Goal: Task Accomplishment & Management: Complete application form

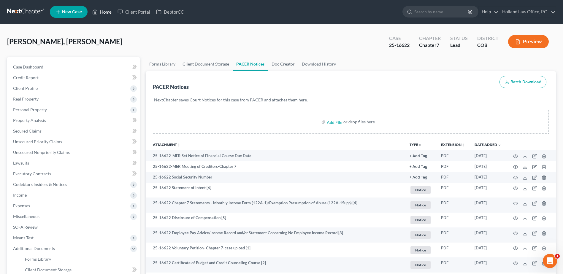
click at [104, 10] on link "Home" at bounding box center [101, 12] width 25 height 11
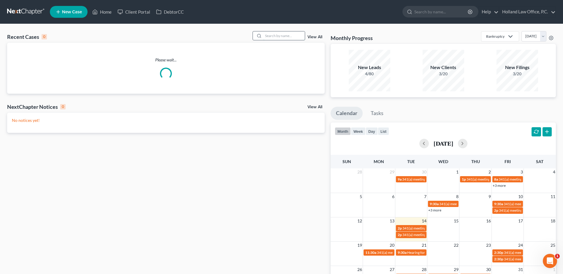
click at [268, 38] on input "search" at bounding box center [284, 35] width 42 height 9
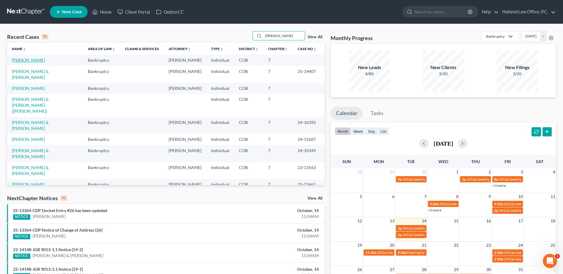
type input "[PERSON_NAME]"
click at [28, 62] on link "[PERSON_NAME]" at bounding box center [28, 60] width 33 height 5
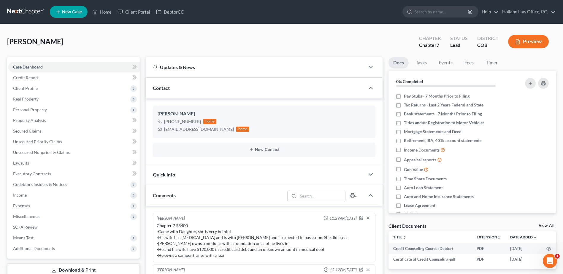
click at [20, 36] on div "[PERSON_NAME] Upgraded Chapter Chapter 7 Status Lead District COB Preview" at bounding box center [281, 44] width 549 height 26
click at [23, 39] on span "[PERSON_NAME]" at bounding box center [35, 41] width 56 height 9
copy span "[PERSON_NAME]"
click at [42, 151] on span "Unsecured Nonpriority Claims" at bounding box center [41, 152] width 57 height 5
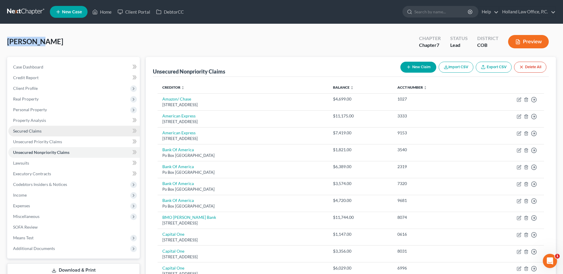
click at [32, 128] on link "Secured Claims" at bounding box center [74, 131] width 132 height 11
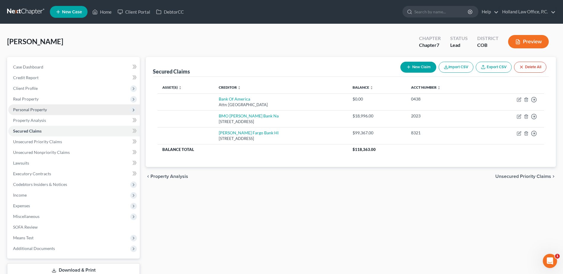
click at [26, 108] on span "Personal Property" at bounding box center [30, 109] width 34 height 5
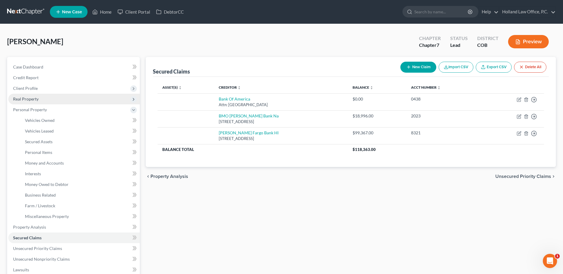
click at [42, 103] on span "Real Property" at bounding box center [74, 99] width 132 height 11
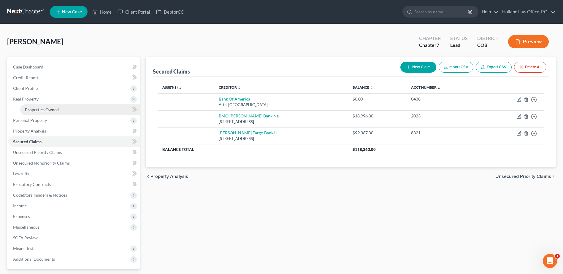
click at [41, 106] on link "Properties Owned" at bounding box center [80, 110] width 120 height 11
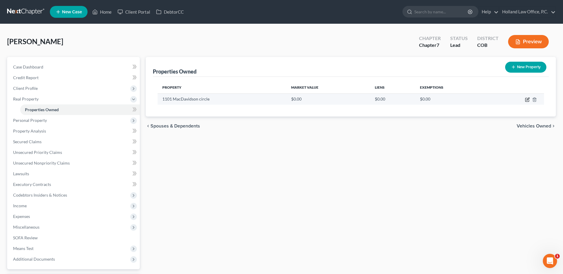
click at [527, 100] on icon "button" at bounding box center [528, 99] width 3 height 3
select select "5"
select select "62"
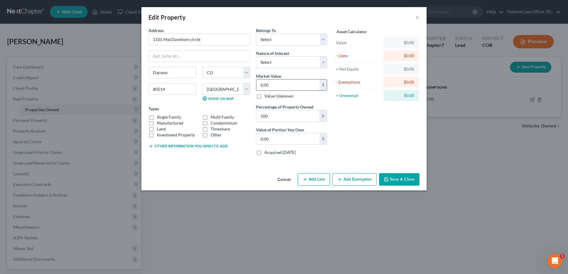
click at [279, 88] on input "0.00" at bounding box center [287, 85] width 63 height 11
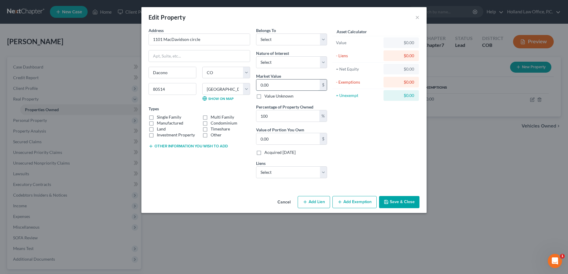
type input "2"
type input "2.00"
type input "29"
type input "29.00"
type input "297"
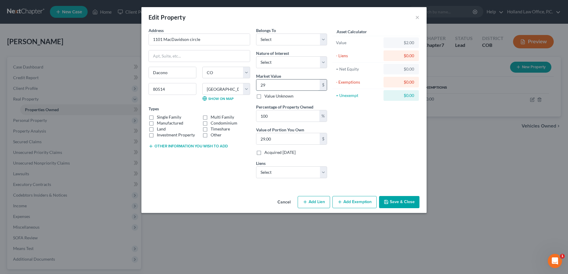
type input "297.00"
type input "2976"
type input "2,976.00"
type input "2,9760"
type input "29,760.00"
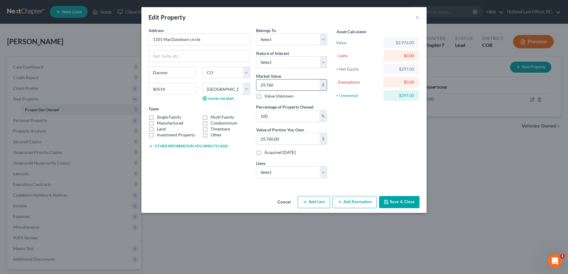
type input "29,7600"
type input "297,600.00"
click at [273, 172] on select "Select [PERSON_NAME] Fargo Bank Hl - $99,367.00 BMO [PERSON_NAME] Bank Na - $18…" at bounding box center [291, 173] width 71 height 12
select select "0"
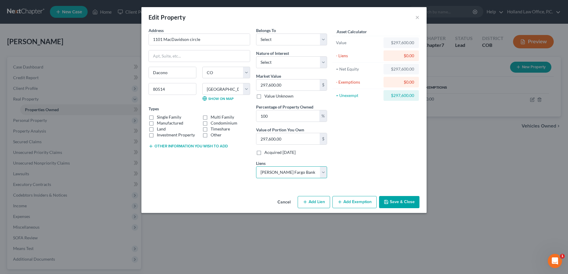
click at [256, 167] on select "Select [PERSON_NAME] Fargo Bank Hl - $99,367.00 BMO [PERSON_NAME] Bank Na - $18…" at bounding box center [291, 173] width 71 height 12
select select
select select "16"
select select "2"
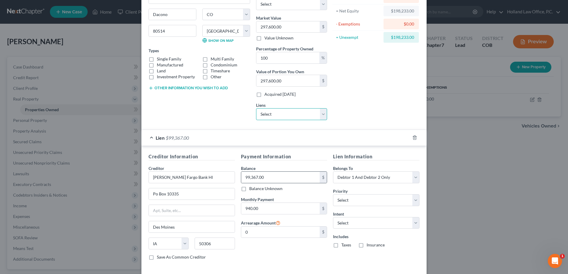
scroll to position [86, 0]
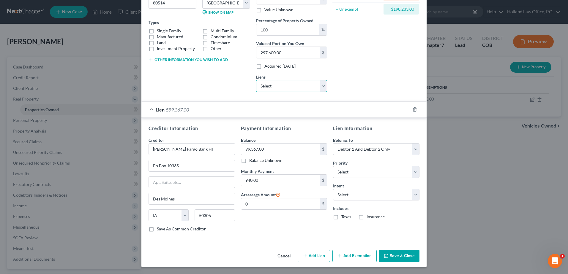
click at [307, 83] on select "Select BMO [PERSON_NAME] Bank Na - $18,996.00 Bank Of America - $0.00" at bounding box center [291, 86] width 71 height 12
drag, startPoint x: 352, startPoint y: 87, endPoint x: 361, endPoint y: 83, distance: 10.1
click at [355, 86] on div "Asset Calculator Value $297,600.00 - Liens $99,367.00 = Net Equity $198,233.00 …" at bounding box center [376, 19] width 92 height 156
drag, startPoint x: 361, startPoint y: 83, endPoint x: 349, endPoint y: 88, distance: 13.3
click at [348, 88] on div "Asset Calculator Value $297,600.00 - Liens $99,367.00 = Net Equity $198,233.00 …" at bounding box center [376, 19] width 92 height 156
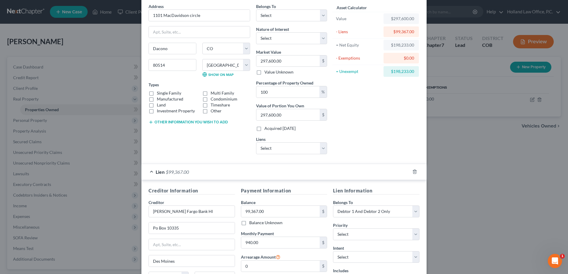
scroll to position [0, 0]
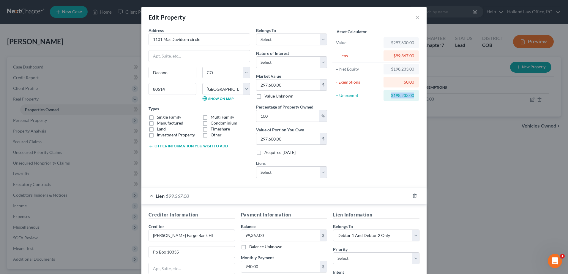
drag, startPoint x: 387, startPoint y: 93, endPoint x: 448, endPoint y: 92, distance: 60.6
click at [447, 94] on div "Edit Property × Address * 1101 MacDavidson circle [GEOGRAPHIC_DATA] [US_STATE][…" at bounding box center [284, 137] width 568 height 274
copy div "$198,233.00"
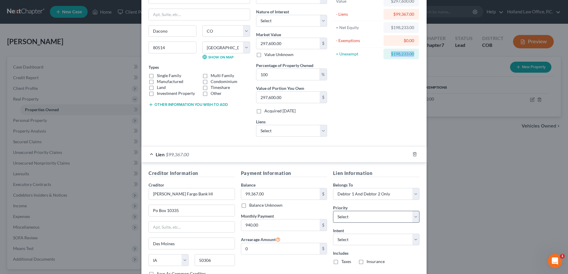
scroll to position [86, 0]
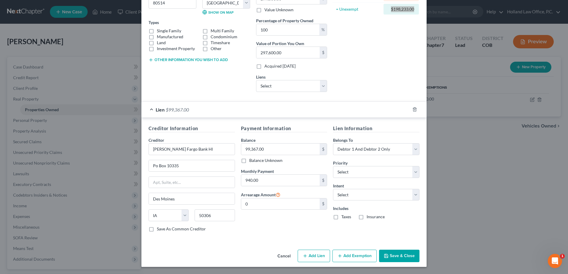
click at [355, 252] on button "Add Exemption" at bounding box center [354, 256] width 44 height 12
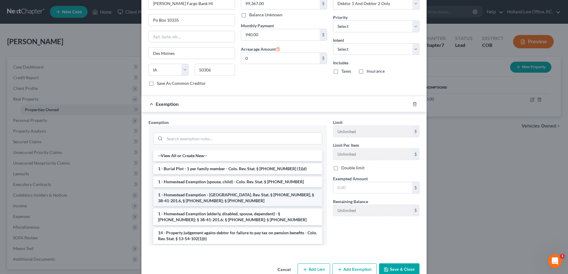
scroll to position [246, 0]
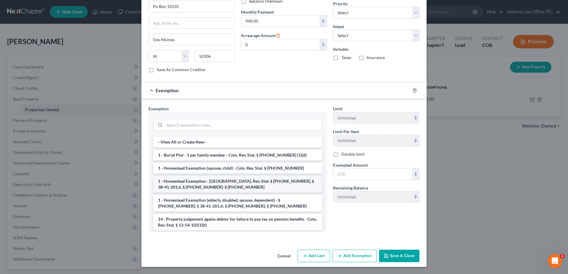
click at [241, 186] on li "1 - Homestead Exemption - [GEOGRAPHIC_DATA]. Rev. Stat. § [PHONE_NUMBER], § 38-…" at bounding box center [237, 184] width 169 height 17
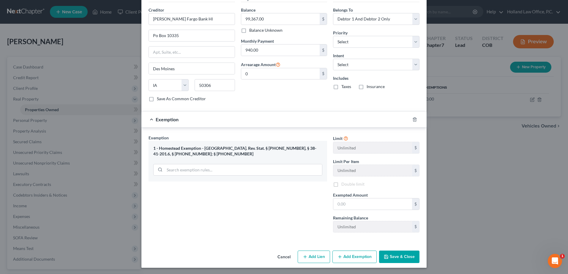
scroll to position [218, 0]
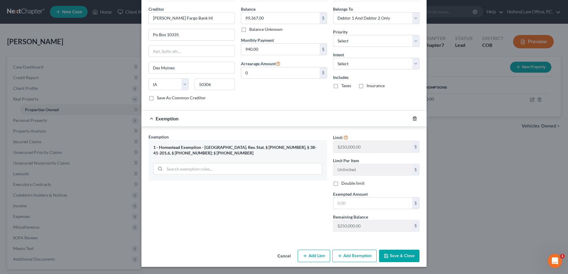
click at [412, 118] on icon "button" at bounding box center [414, 118] width 5 height 5
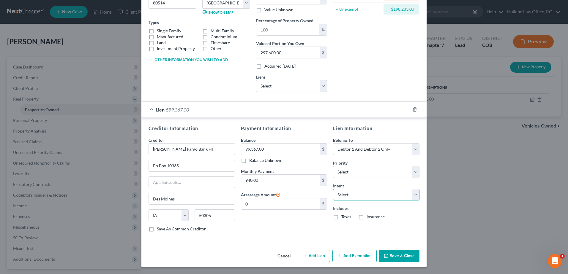
click at [353, 194] on select "Select Surrender Redeem Reaffirm Avoid Other" at bounding box center [376, 195] width 86 height 12
click at [288, 214] on div "Payment Information Balance 99,367.00 $ Balance Unknown Balance Undetermined 99…" at bounding box center [284, 181] width 92 height 112
click at [348, 255] on button "Add Exemption" at bounding box center [354, 256] width 44 height 12
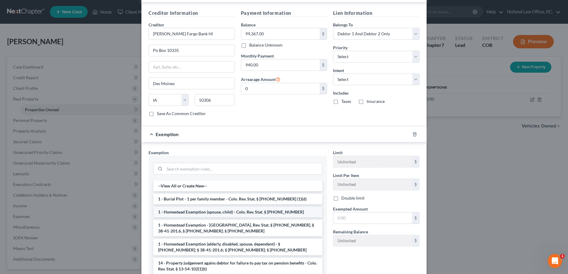
scroll to position [205, 0]
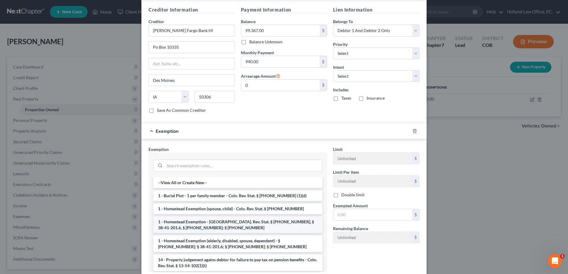
click at [234, 222] on li "1 - Homestead Exemption - [GEOGRAPHIC_DATA]. Rev. Stat. § [PHONE_NUMBER], § 38-…" at bounding box center [237, 225] width 169 height 17
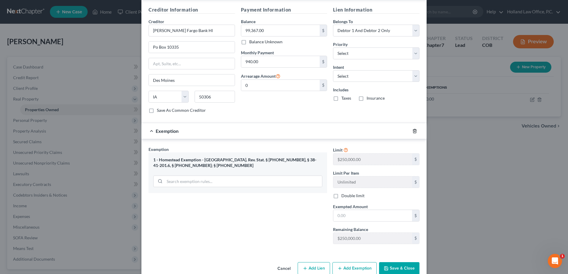
click at [414, 132] on icon "button" at bounding box center [414, 131] width 3 height 4
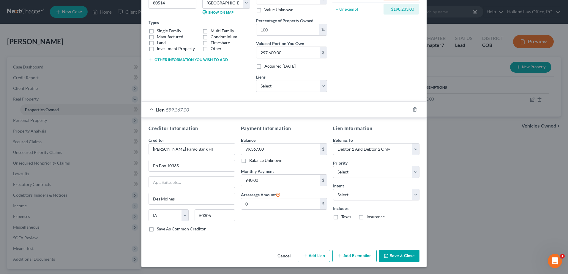
click at [361, 256] on button "Add Exemption" at bounding box center [354, 256] width 44 height 12
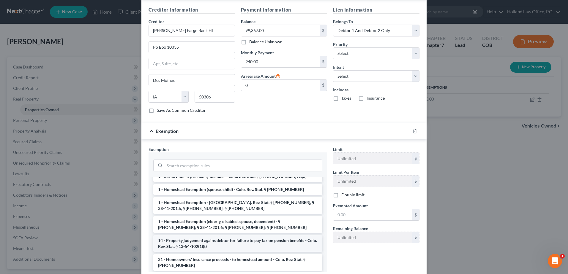
scroll to position [30, 0]
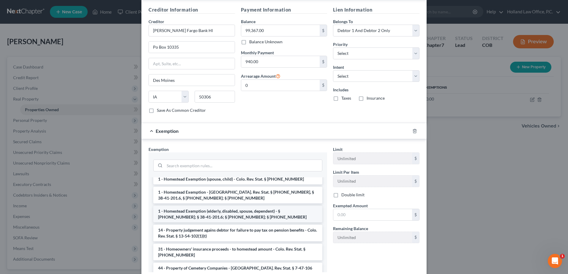
click at [231, 214] on li "1 - Homestead Exemption (elderly, disabled, spouse, dependent) - § [PHONE_NUMBE…" at bounding box center [237, 214] width 169 height 17
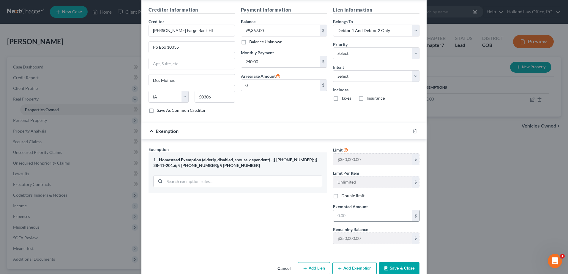
click at [344, 213] on input "text" at bounding box center [372, 215] width 79 height 11
paste input "$198,233.00"
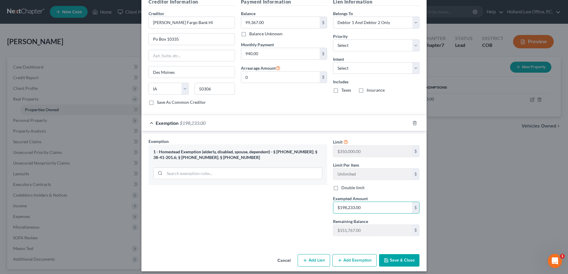
scroll to position [218, 0]
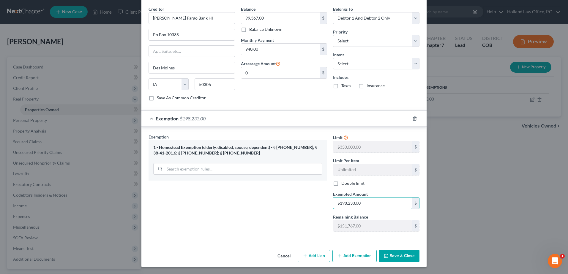
type input "$198,233.00"
click at [400, 253] on button "Save & Close" at bounding box center [399, 256] width 40 height 12
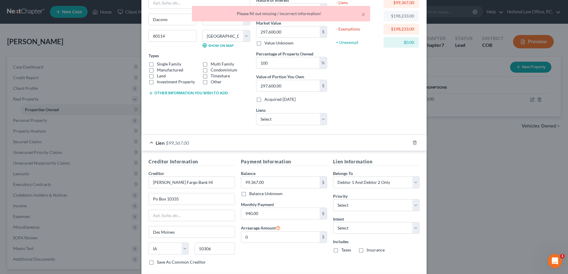
scroll to position [0, 0]
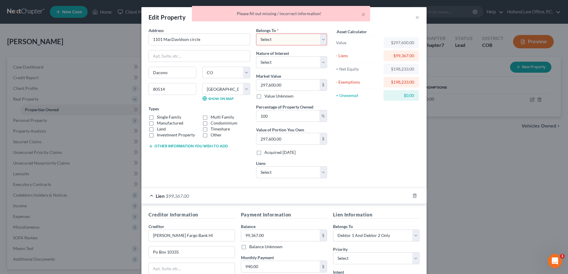
click at [282, 40] on select "Select Debtor 1 Only Debtor 2 Only Debtor 1 And Debtor 2 Only At Least One Of T…" at bounding box center [291, 40] width 71 height 12
click at [256, 34] on select "Select Debtor 1 Only Debtor 2 Only Debtor 1 And Debtor 2 Only At Least One Of T…" at bounding box center [291, 40] width 71 height 12
click at [293, 58] on select "Select Fee Simple Joint Tenant Life Estate Equitable Interest Future Interest T…" at bounding box center [291, 62] width 71 height 12
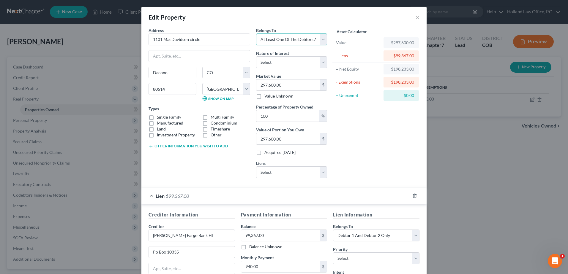
click at [286, 42] on select "Select Debtor 1 Only Debtor 2 Only Debtor 1 And Debtor 2 Only At Least One Of T…" at bounding box center [291, 40] width 71 height 12
select select "0"
click at [256, 34] on select "Select Debtor 1 Only Debtor 2 Only Debtor 1 And Debtor 2 Only At Least One Of T…" at bounding box center [291, 40] width 71 height 12
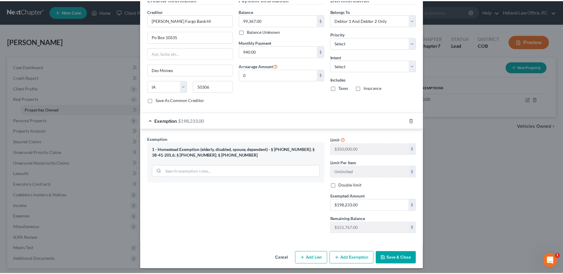
scroll to position [218, 0]
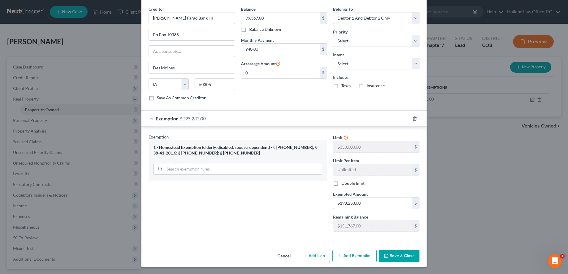
click at [401, 254] on button "Save & Close" at bounding box center [399, 256] width 40 height 12
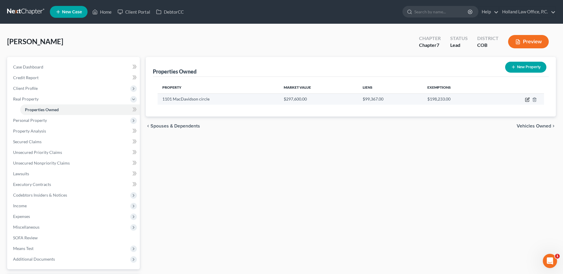
click at [526, 100] on icon "button" at bounding box center [528, 100] width 4 height 4
select select "5"
select select "62"
select select "0"
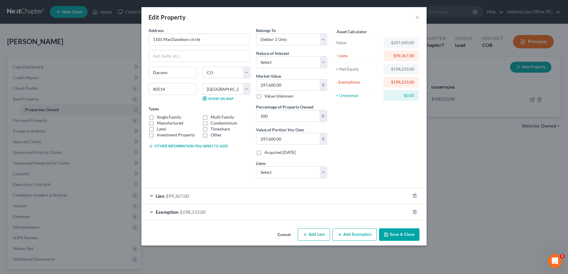
click at [162, 124] on label "Manufactured" at bounding box center [170, 123] width 26 height 6
click at [162, 124] on input "Manufactured" at bounding box center [161, 122] width 4 height 4
checkbox input "true"
click at [157, 128] on label "Land" at bounding box center [161, 129] width 9 height 6
click at [159, 128] on input "Land" at bounding box center [161, 128] width 4 height 4
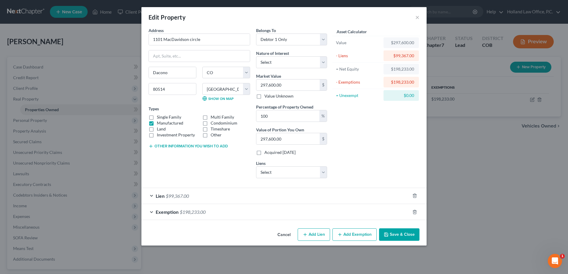
checkbox input "true"
click at [393, 234] on button "Save & Close" at bounding box center [399, 235] width 40 height 12
